Goal: Download file/media

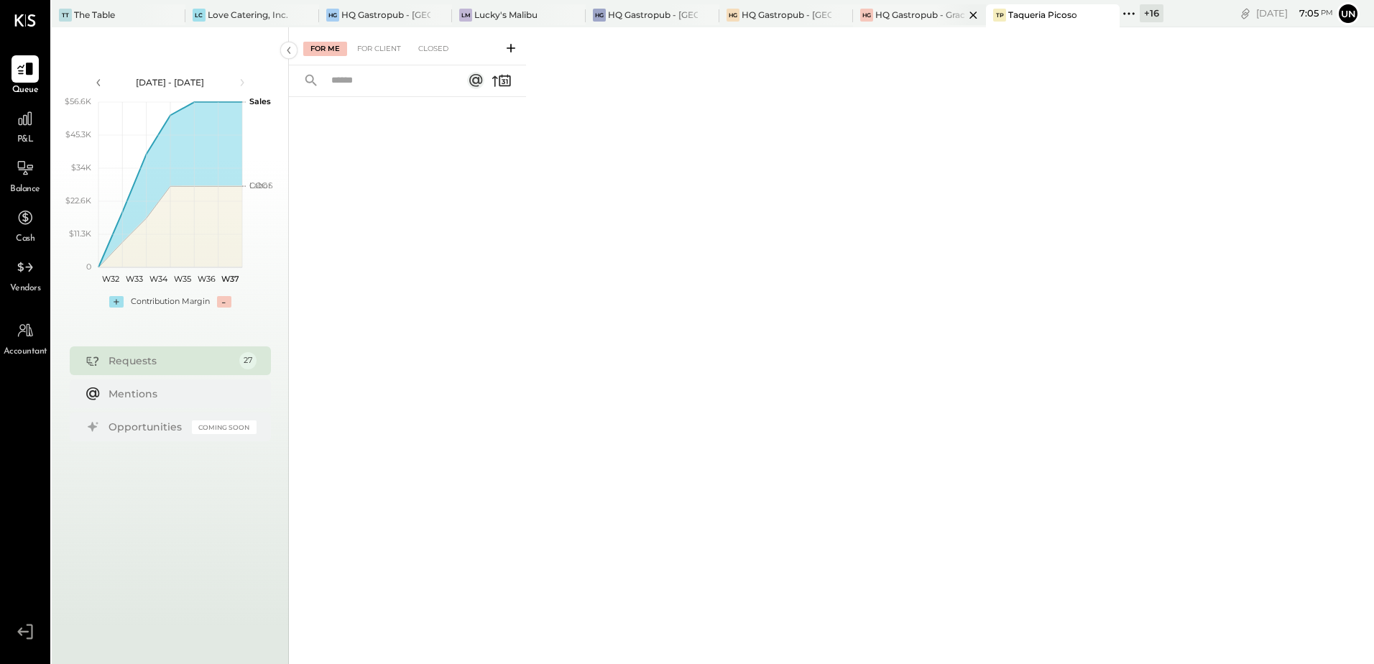
click at [916, 12] on div "HQ Gastropub - Graceland Speakeasy" at bounding box center [920, 15] width 90 height 12
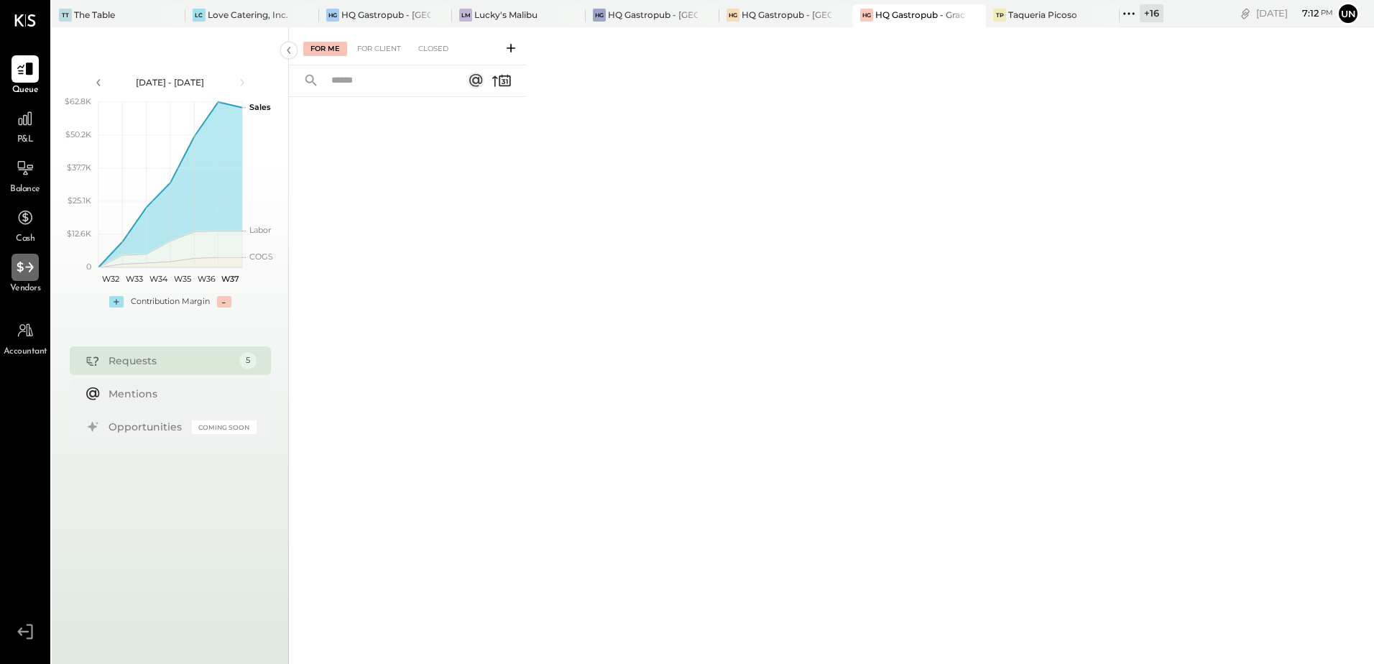
click at [17, 278] on div at bounding box center [24, 267] width 27 height 27
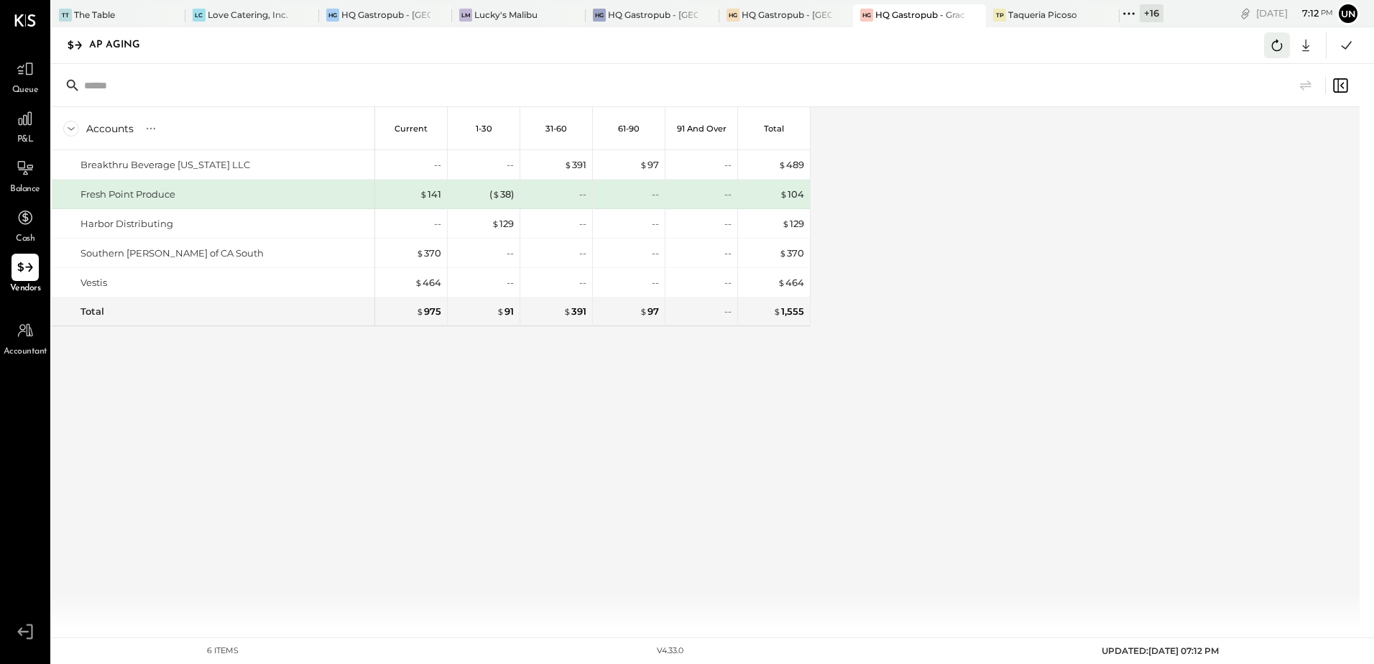
click at [1274, 50] on icon at bounding box center [1277, 45] width 11 height 11
click at [1112, 223] on div "Accounts S % GL Current 1-30 31-60 61-90 91 and Over Total Breakthru Beverage […" at bounding box center [707, 368] width 1310 height 522
click at [1305, 49] on icon at bounding box center [1306, 45] width 19 height 19
click at [1243, 70] on link "CSV" at bounding box center [1261, 69] width 115 height 30
